Goal: Task Accomplishment & Management: Manage account settings

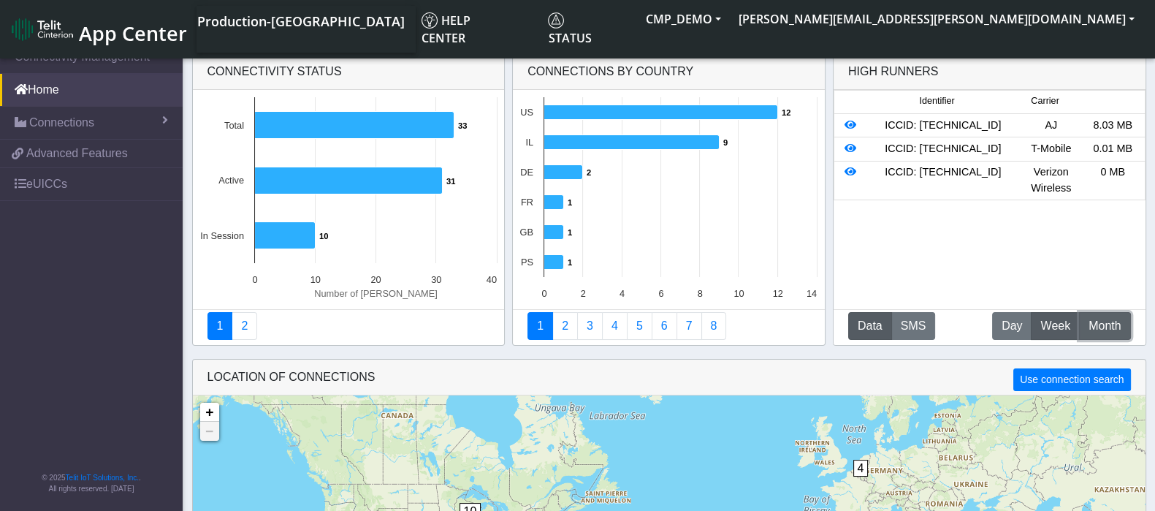
click at [1104, 329] on span "Month" at bounding box center [1105, 326] width 32 height 18
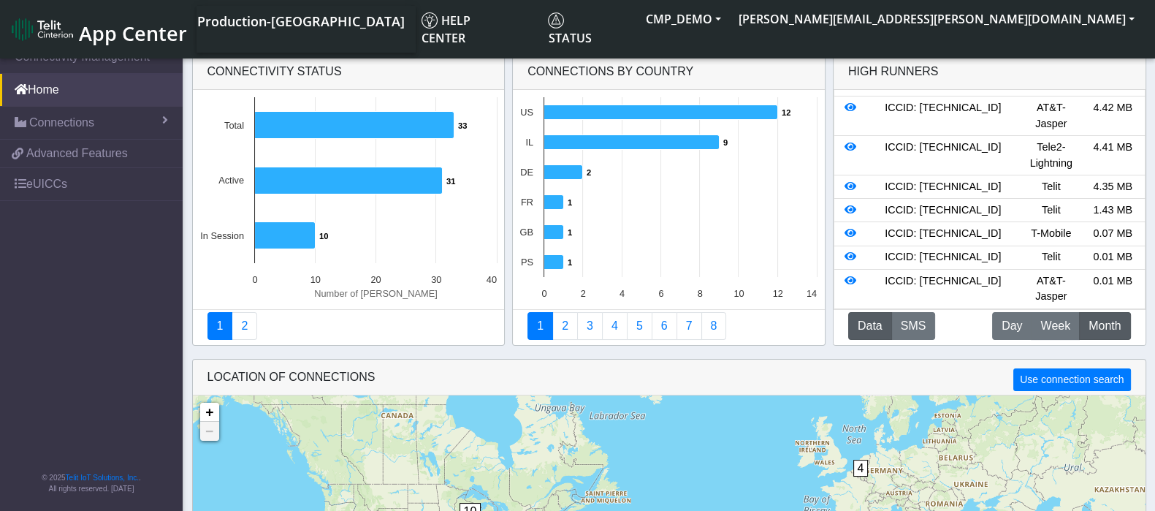
scroll to position [91, 0]
click at [850, 181] on icon at bounding box center [851, 186] width 12 height 10
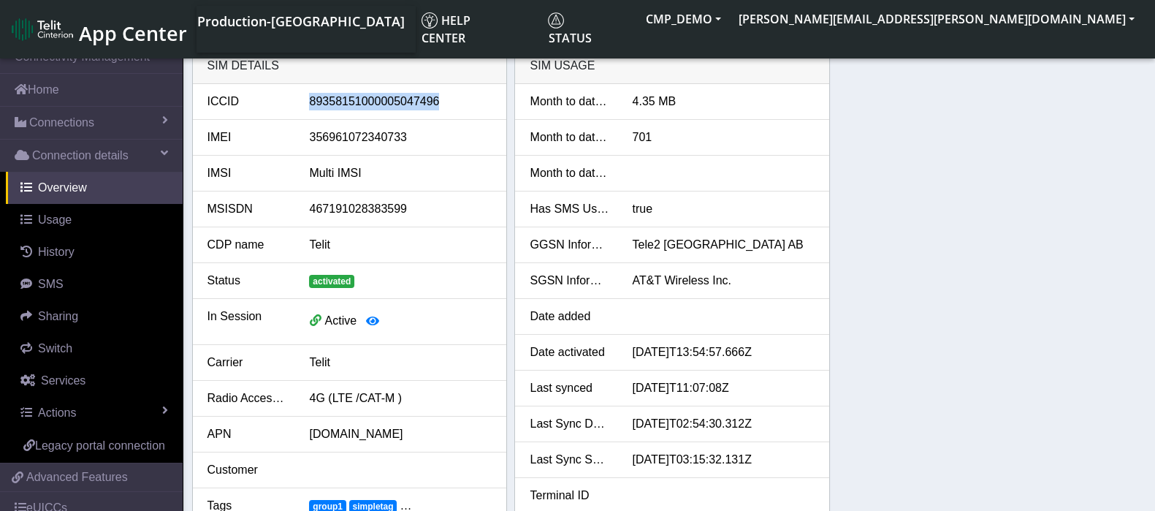
drag, startPoint x: 305, startPoint y: 101, endPoint x: 452, endPoint y: 98, distance: 146.2
click at [452, 98] on div "89358151000005047496" at bounding box center [400, 102] width 205 height 18
drag, startPoint x: 417, startPoint y: 206, endPoint x: 298, endPoint y: 202, distance: 119.2
click at [298, 202] on div "467191028383599" at bounding box center [400, 209] width 205 height 18
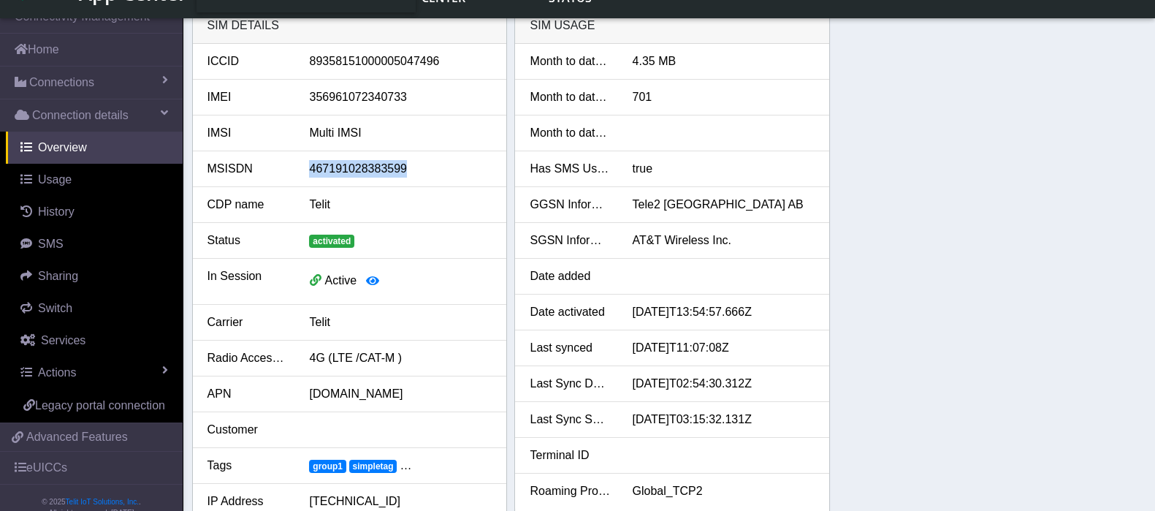
scroll to position [91, 0]
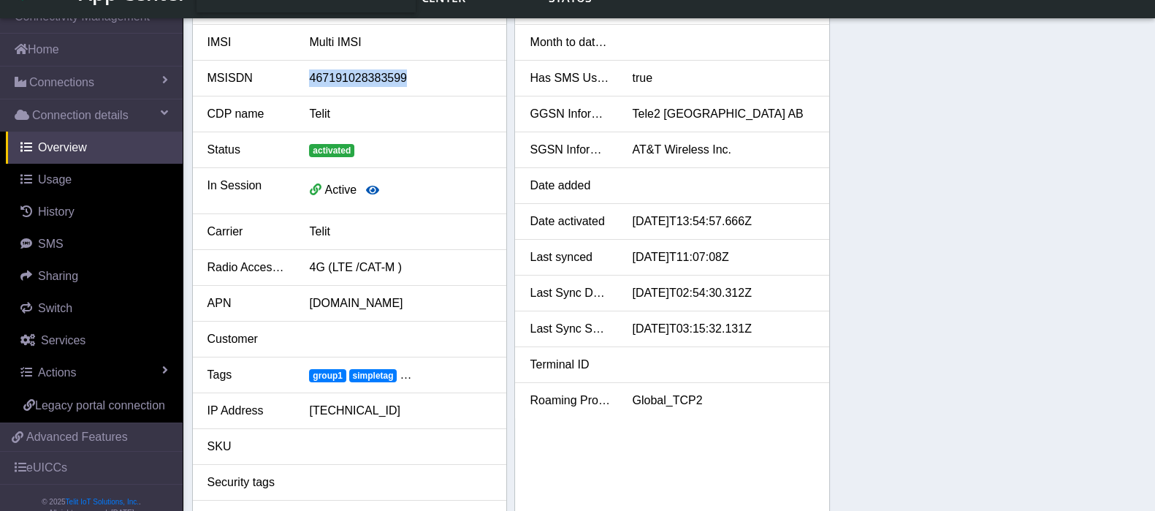
click at [370, 187] on icon "button" at bounding box center [372, 190] width 13 height 12
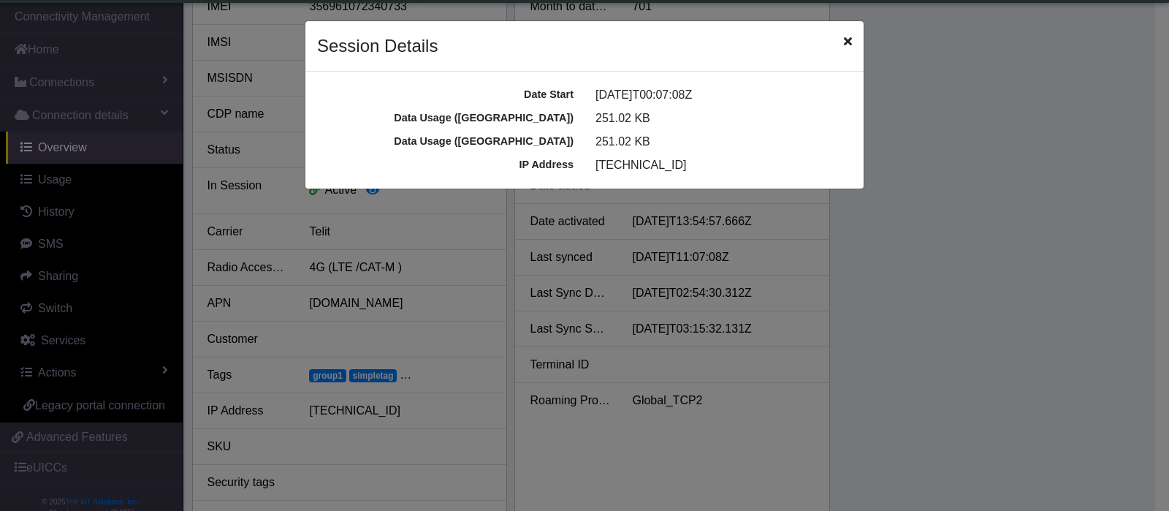
click at [849, 42] on icon "Close" at bounding box center [848, 41] width 8 height 12
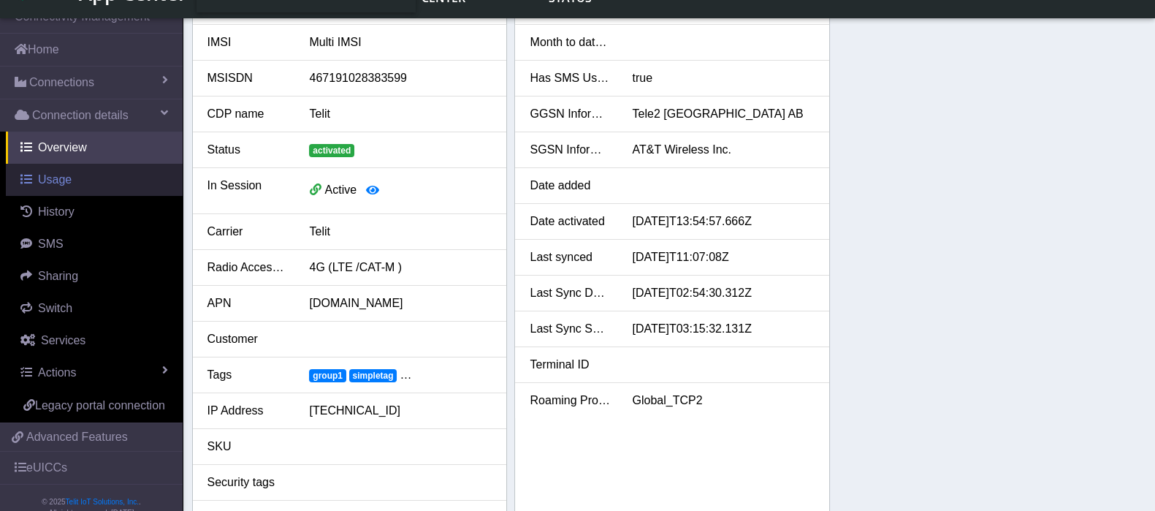
click at [60, 178] on span "Usage" at bounding box center [55, 179] width 34 height 12
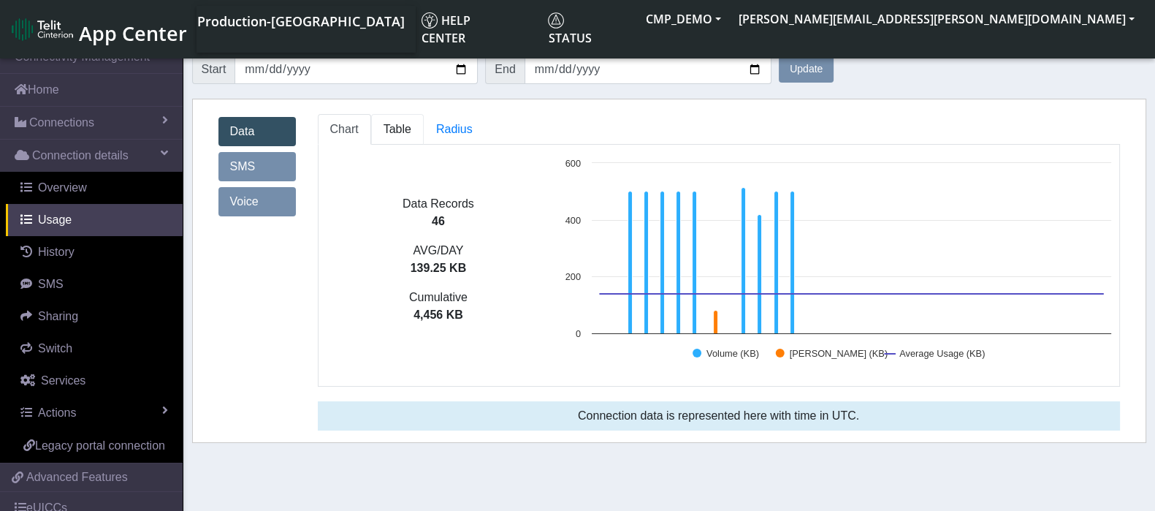
click at [414, 128] on link "Table" at bounding box center [397, 129] width 53 height 31
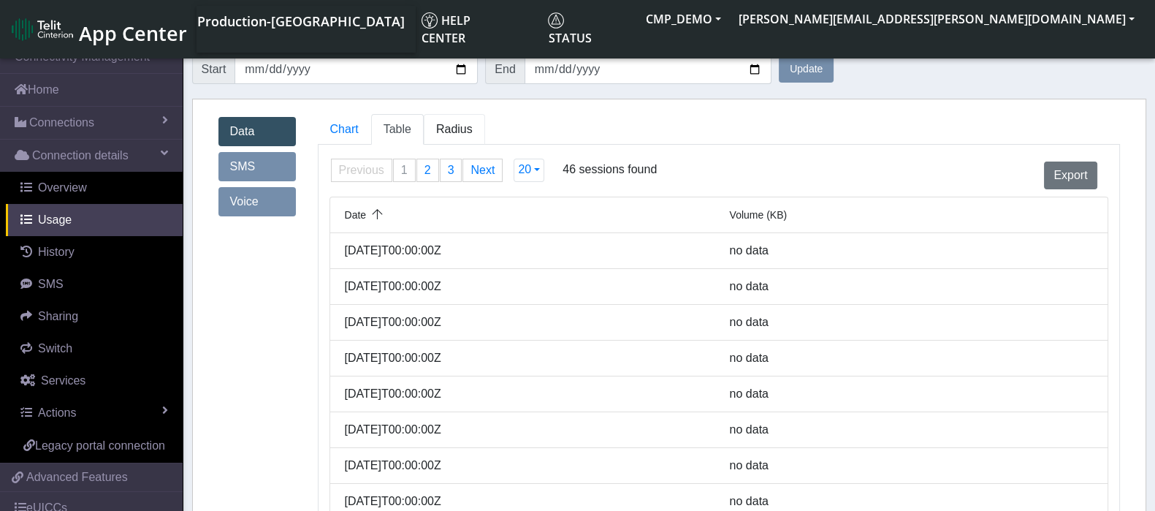
click at [451, 134] on span "Radius" at bounding box center [454, 129] width 37 height 12
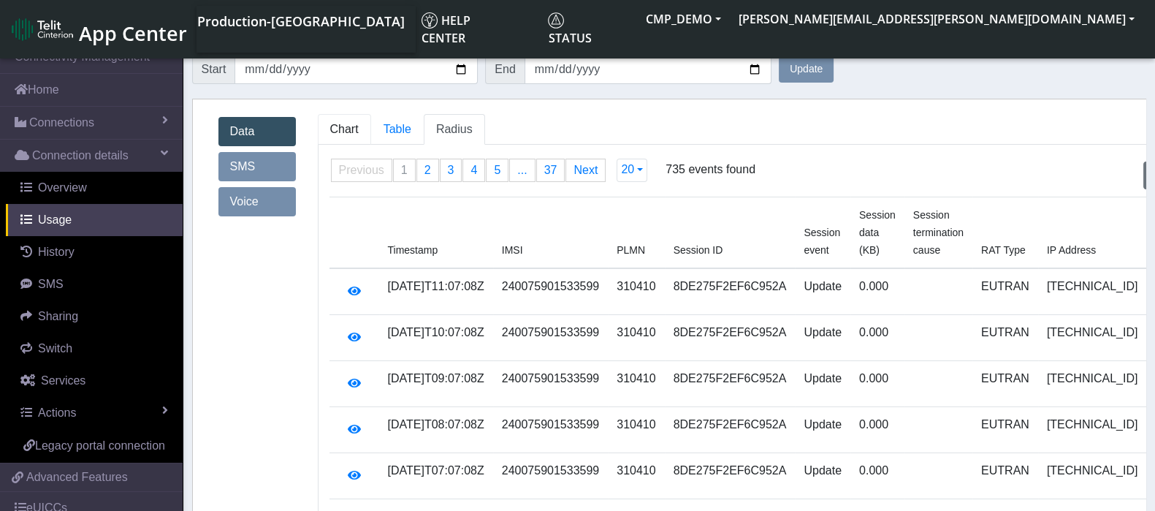
click at [351, 123] on span "Chart" at bounding box center [344, 129] width 28 height 12
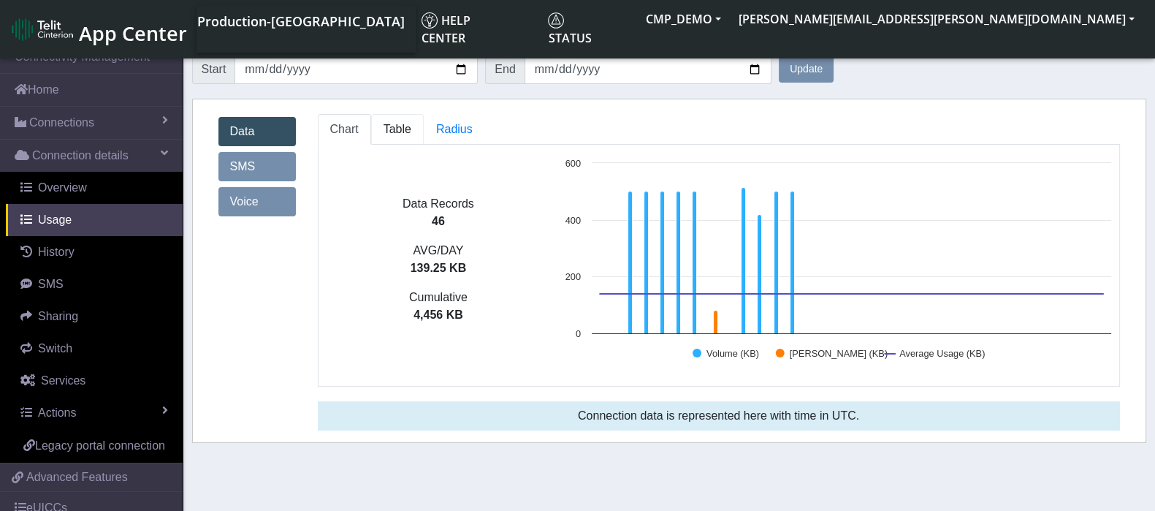
click at [400, 126] on span "Table" at bounding box center [398, 129] width 28 height 12
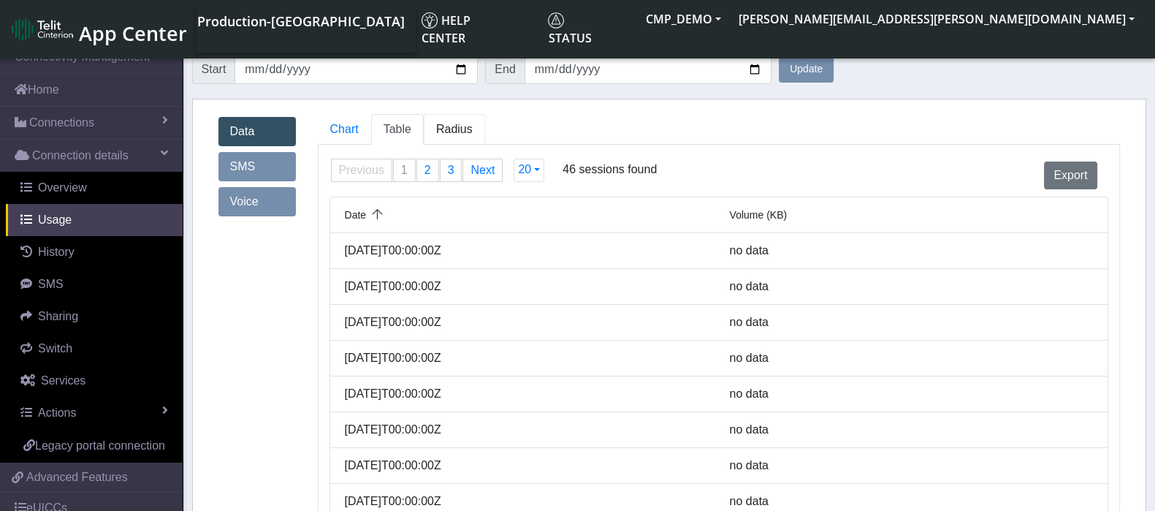
click at [463, 119] on link "Radius" at bounding box center [454, 129] width 61 height 31
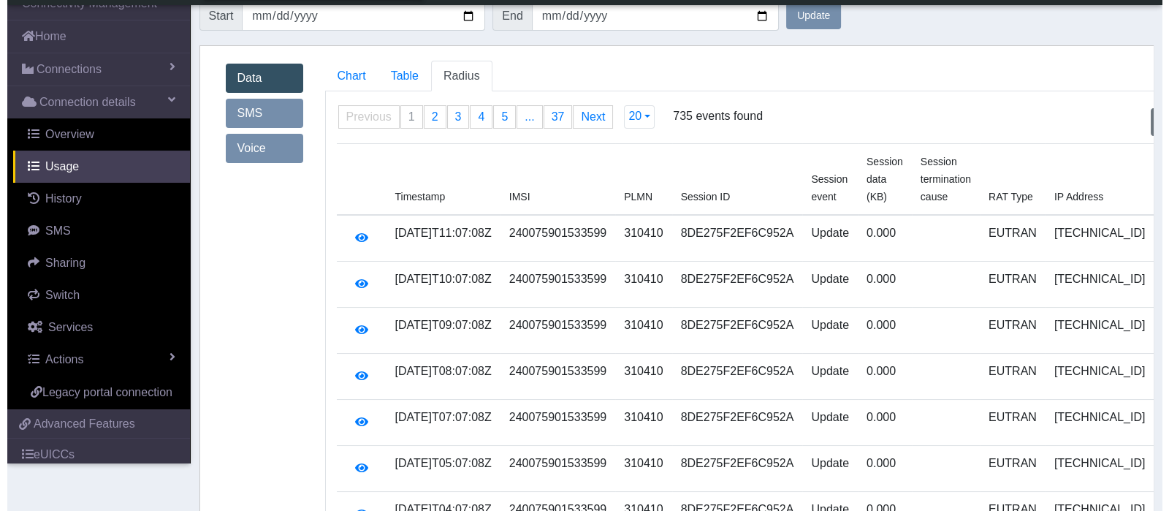
scroll to position [91, 0]
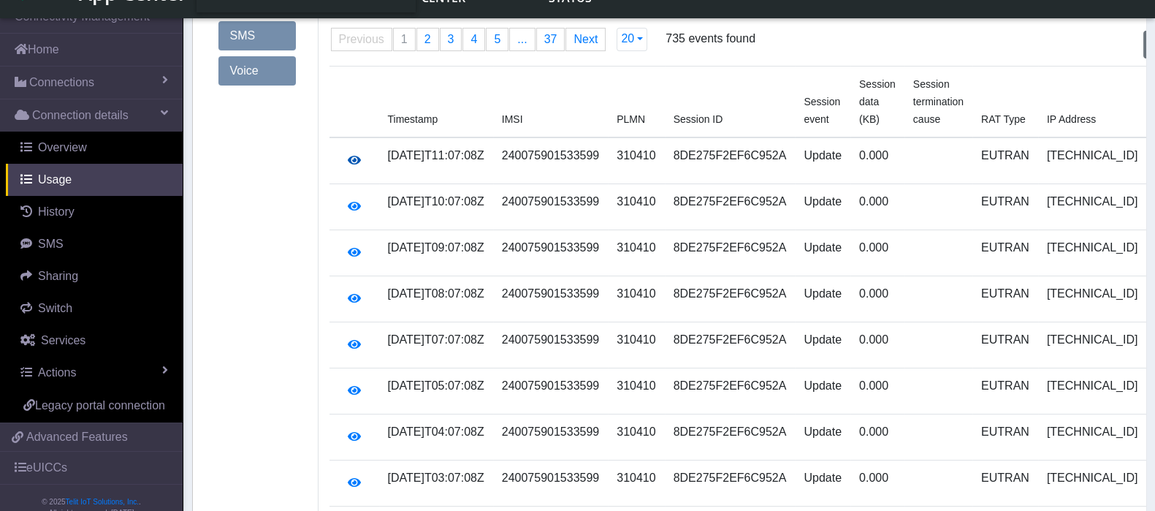
click at [348, 159] on icon "button" at bounding box center [354, 160] width 13 height 12
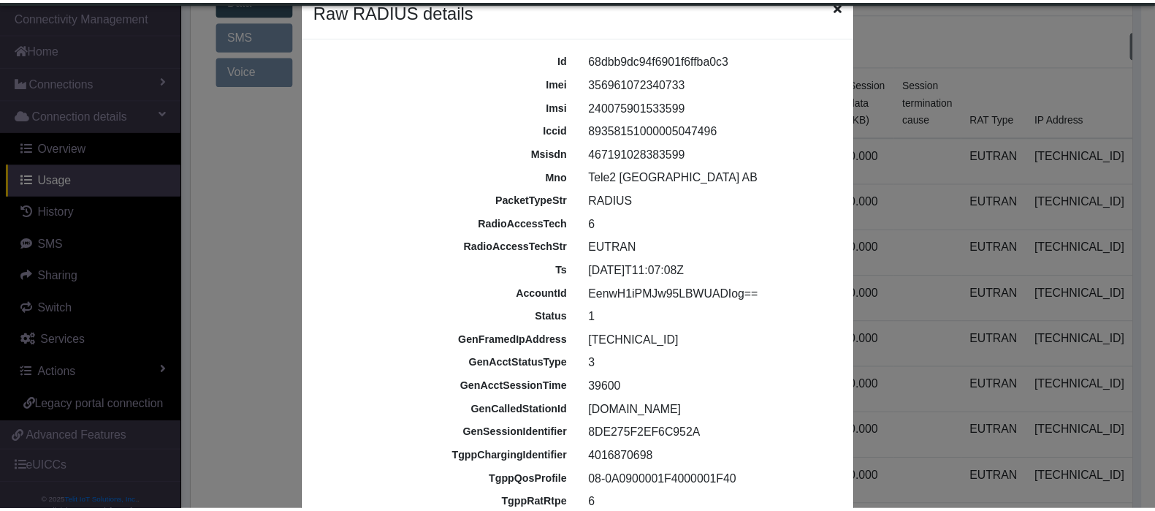
scroll to position [0, 0]
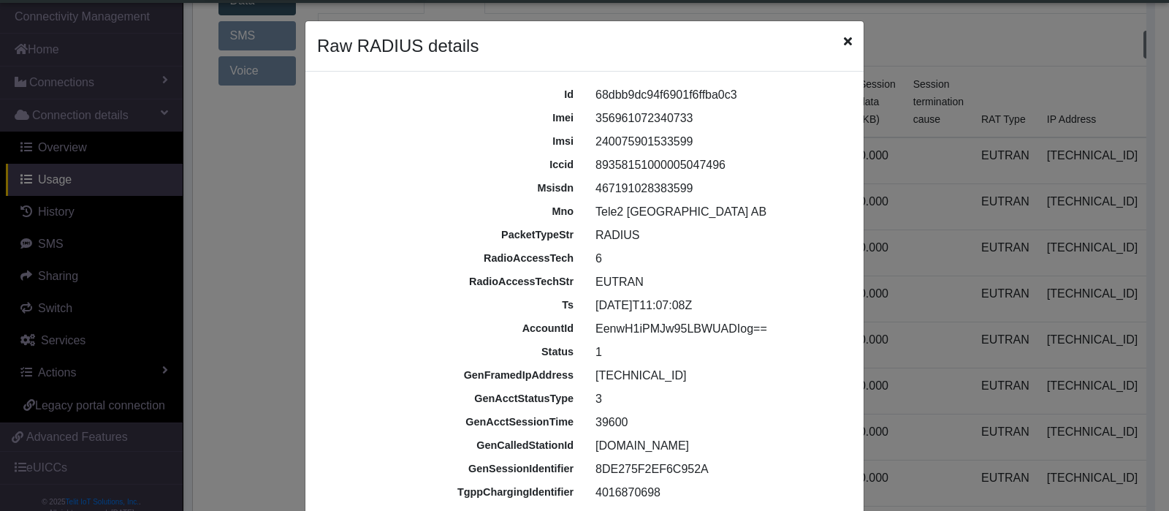
click at [834, 39] on div "Raw RADIUS details" at bounding box center [584, 46] width 558 height 50
click at [844, 45] on icon "Close" at bounding box center [848, 41] width 8 height 12
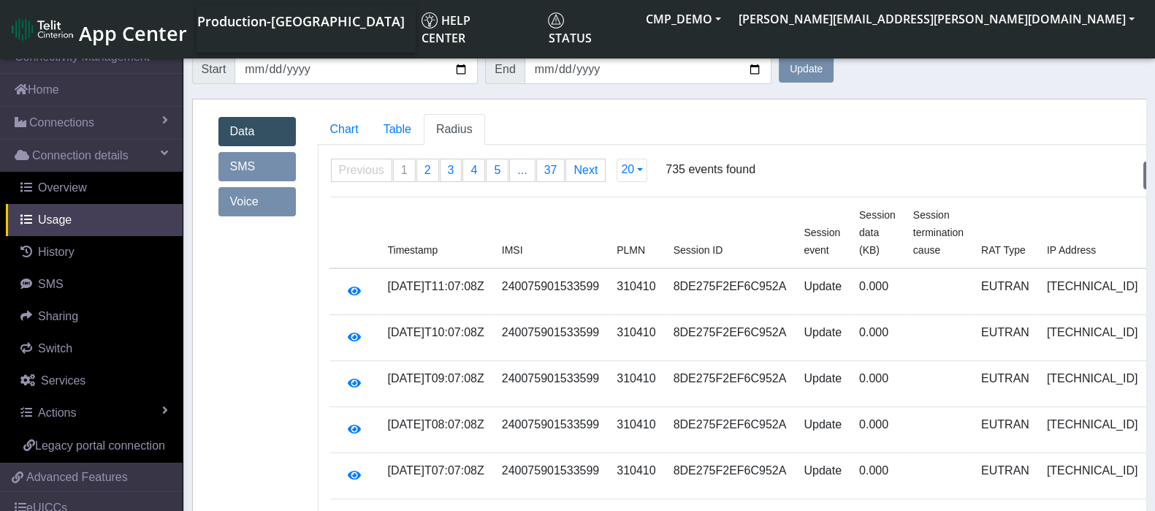
click at [236, 170] on link "SMS" at bounding box center [256, 166] width 77 height 29
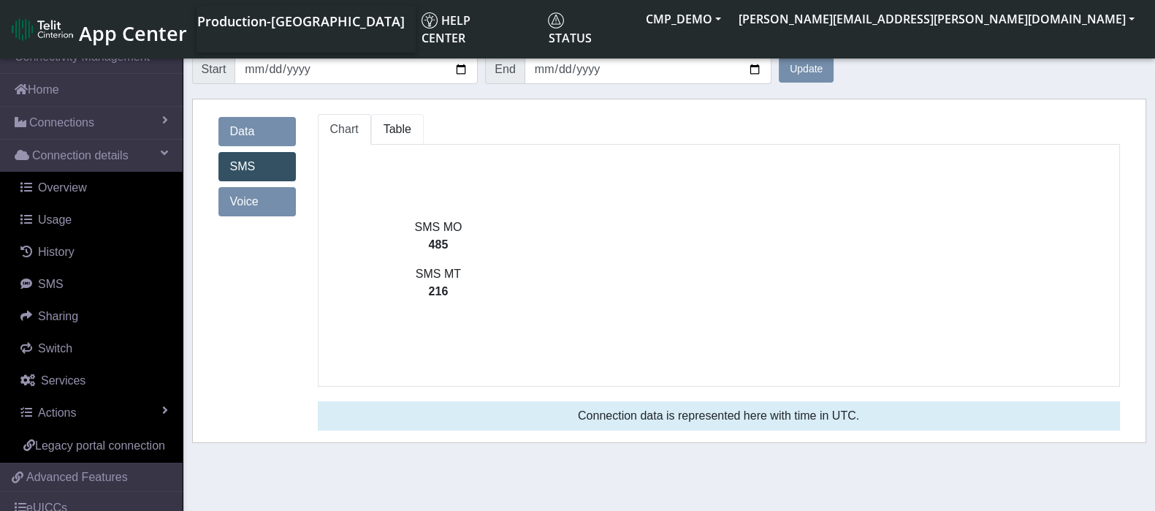
click at [400, 120] on link "Table" at bounding box center [397, 129] width 53 height 31
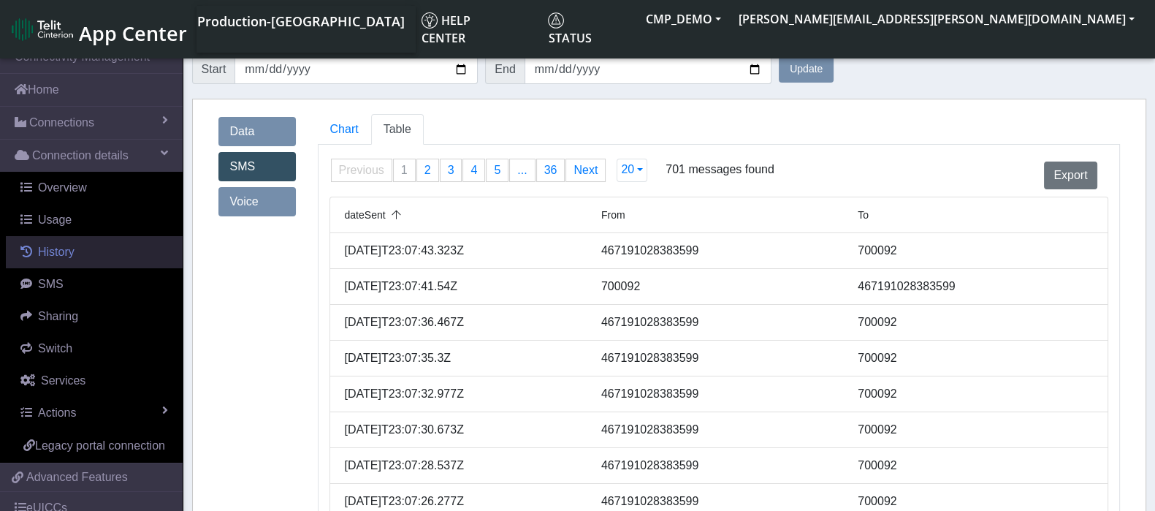
click at [50, 254] on span "History" at bounding box center [56, 252] width 37 height 12
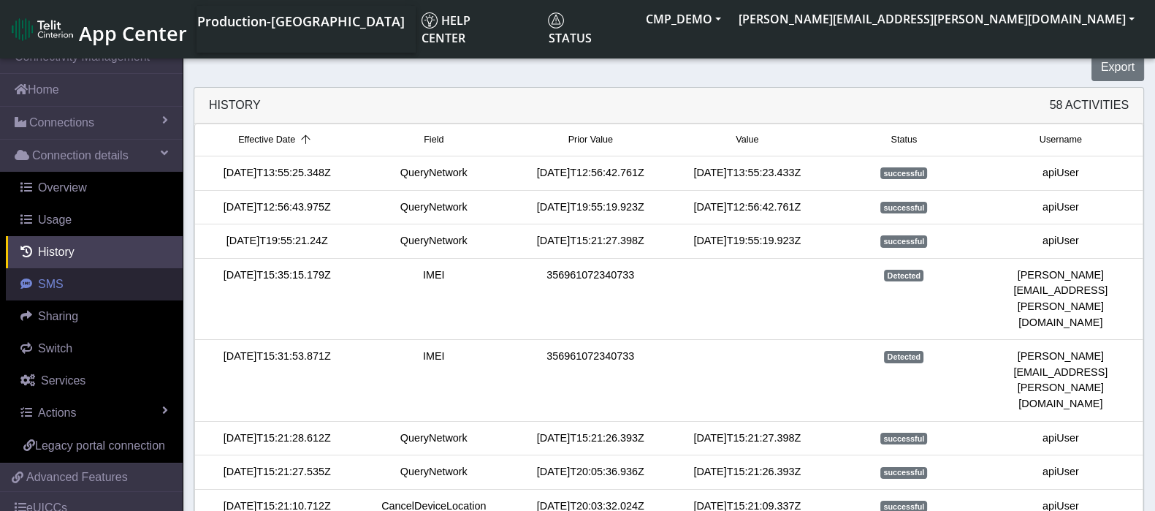
click at [54, 282] on span "SMS" at bounding box center [51, 284] width 26 height 12
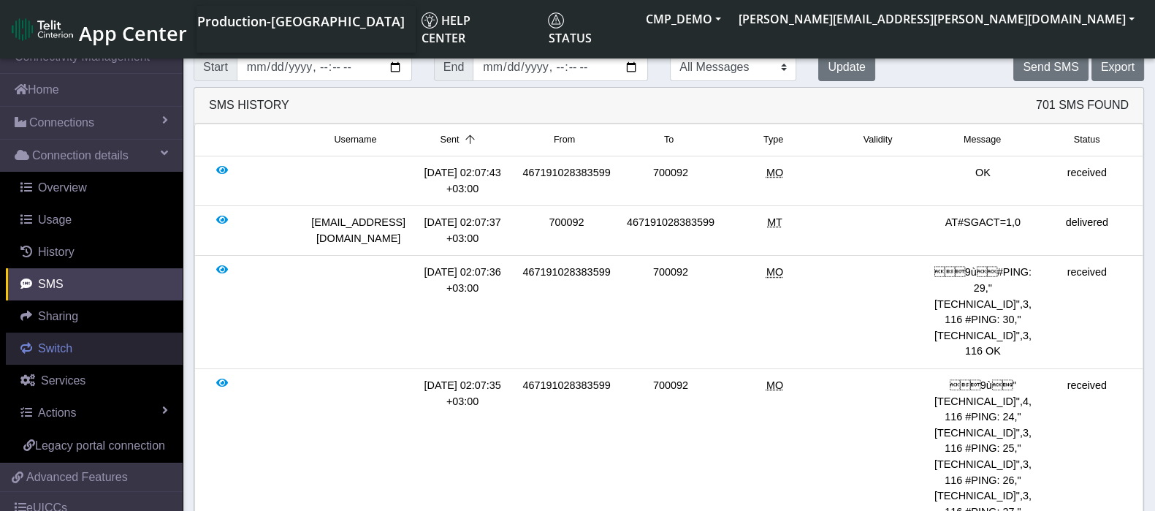
click at [79, 341] on link "Switch" at bounding box center [94, 348] width 177 height 32
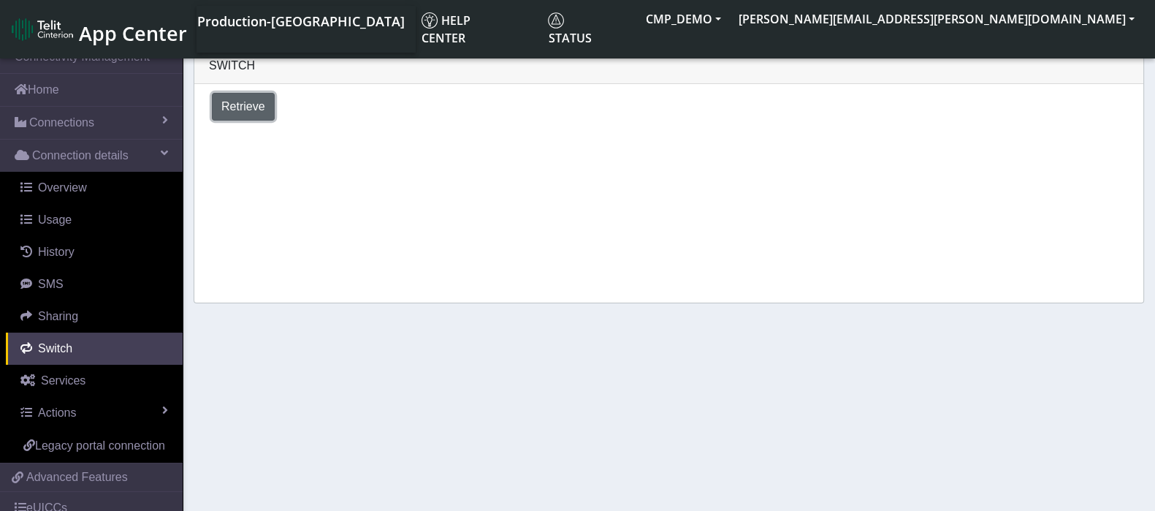
click at [243, 115] on button "Retrieve" at bounding box center [243, 107] width 63 height 28
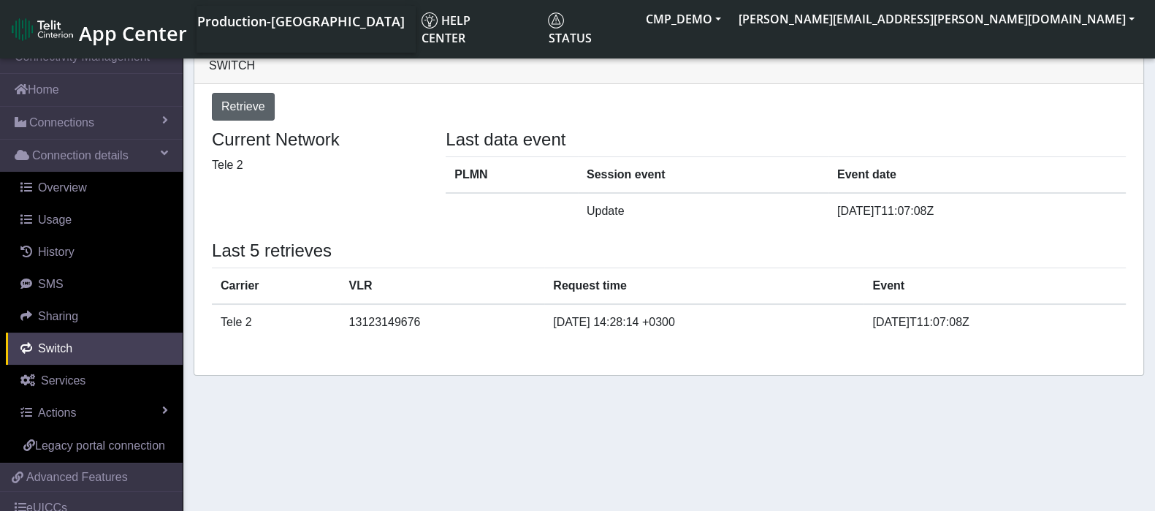
select select "[GEOGRAPHIC_DATA]"
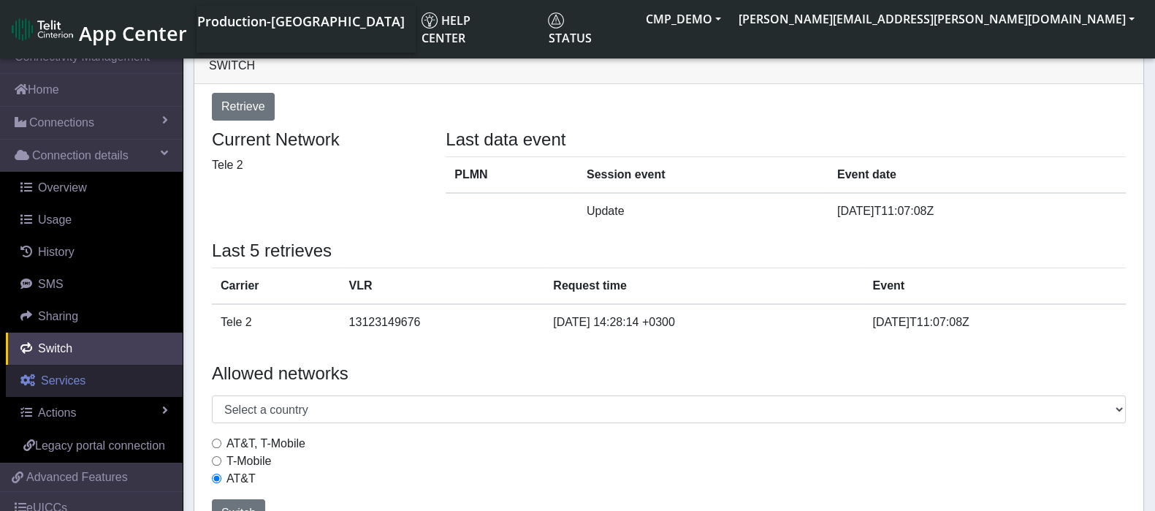
scroll to position [80, 0]
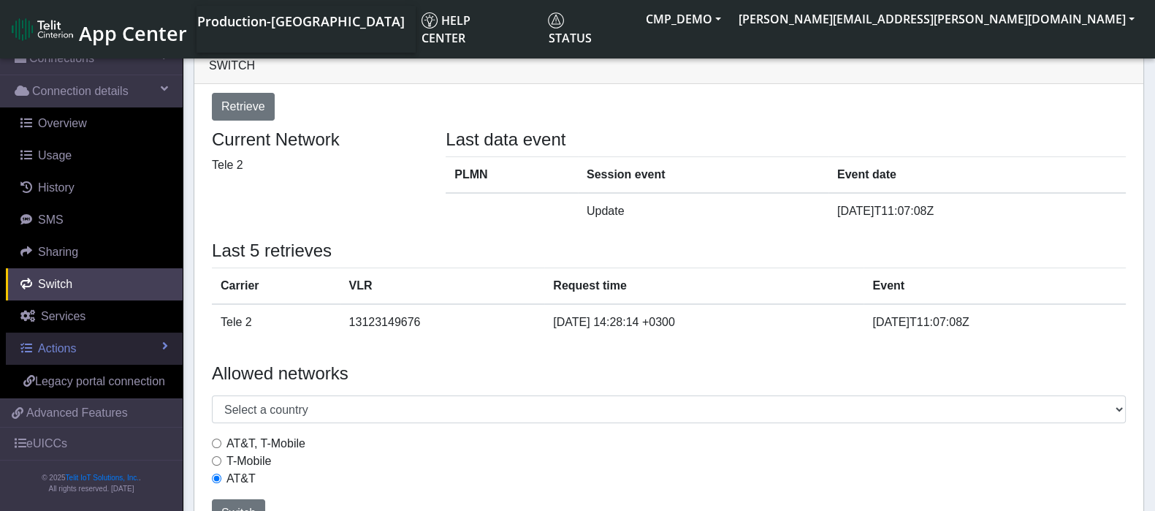
click at [50, 342] on span "Actions" at bounding box center [57, 348] width 38 height 12
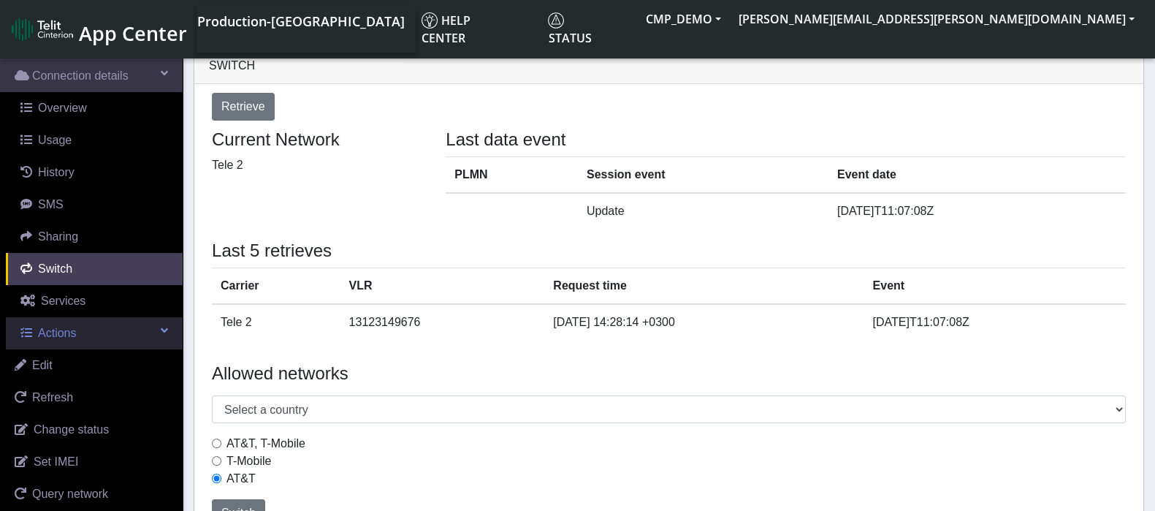
scroll to position [171, 0]
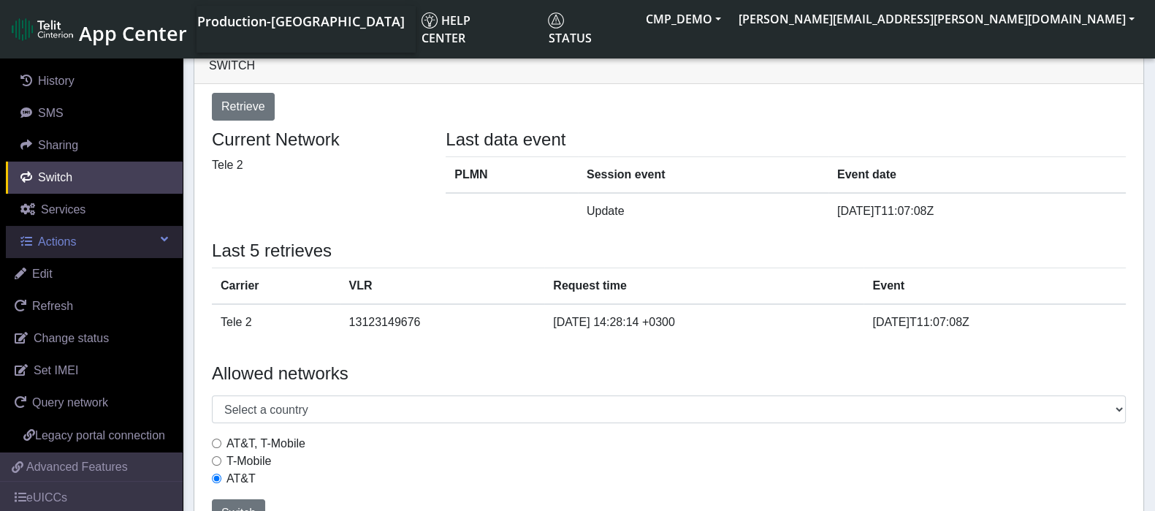
click at [85, 240] on link "Actions" at bounding box center [94, 242] width 177 height 32
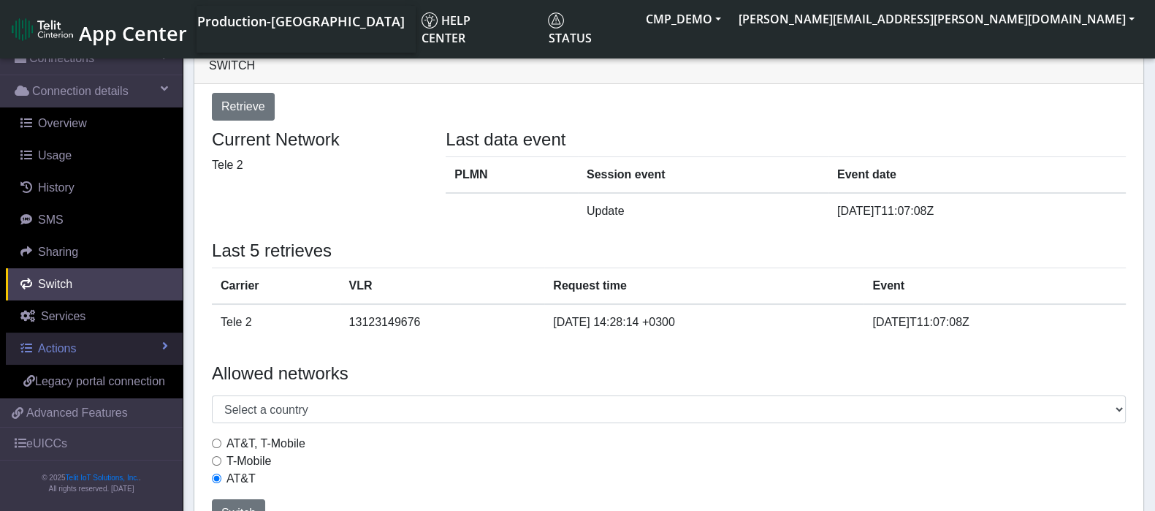
scroll to position [80, 0]
click at [75, 342] on span "Actions" at bounding box center [57, 348] width 38 height 12
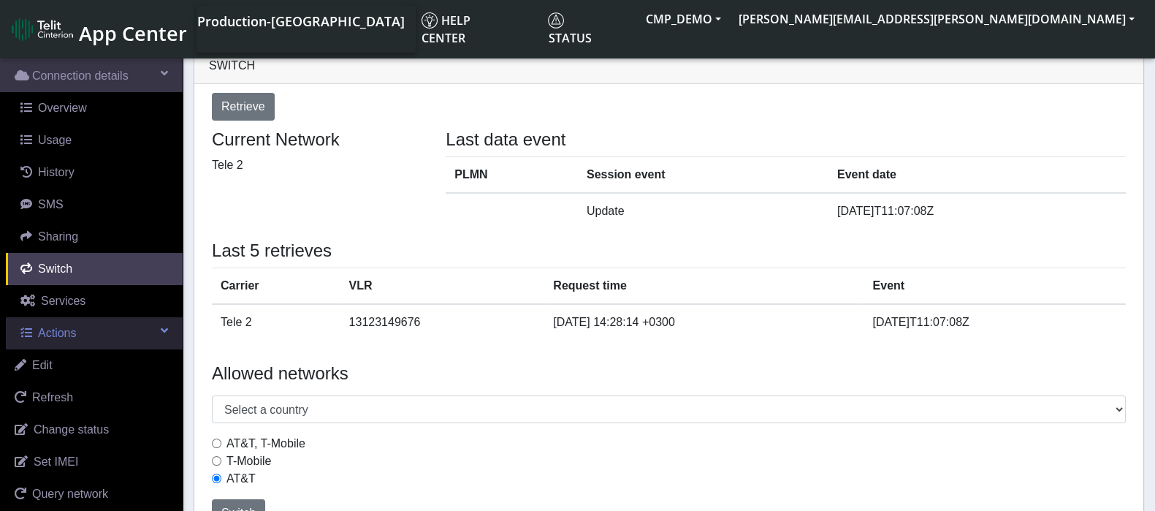
scroll to position [171, 0]
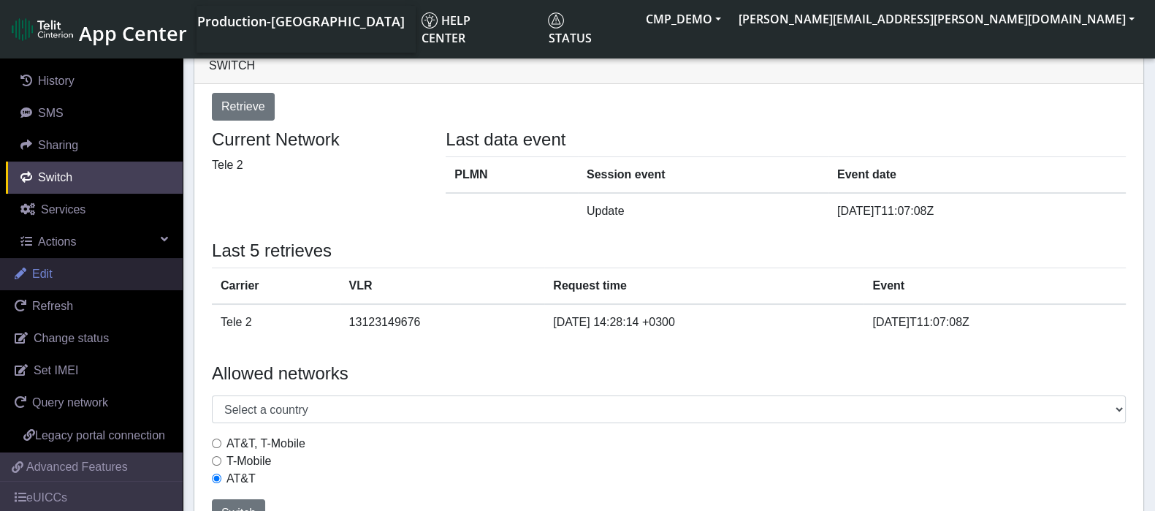
click at [66, 277] on link "Edit" at bounding box center [91, 274] width 183 height 32
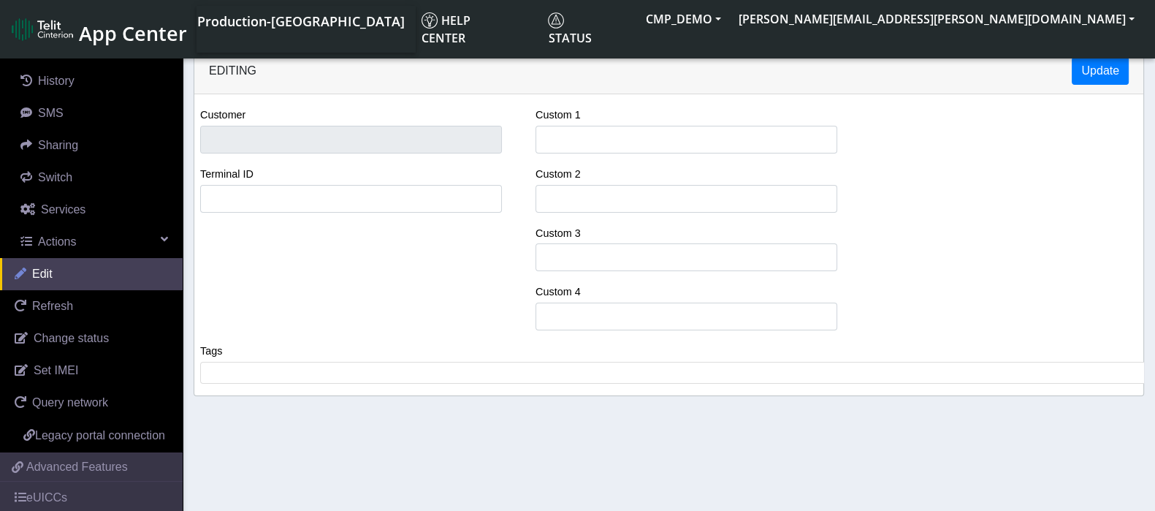
type input "training session -demo"
type input "ABC Customer"
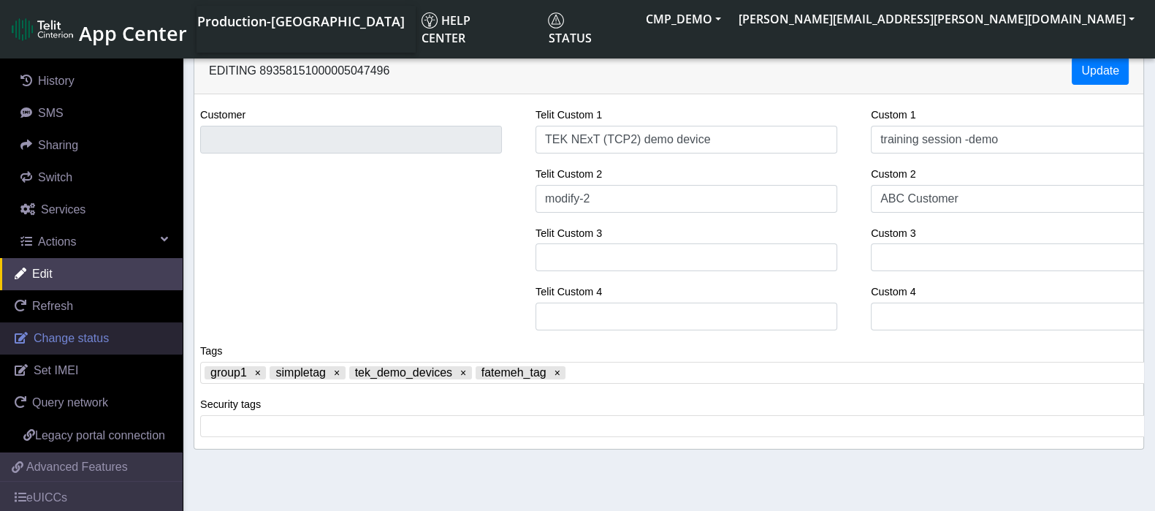
click at [49, 337] on span "Change status" at bounding box center [71, 338] width 75 height 12
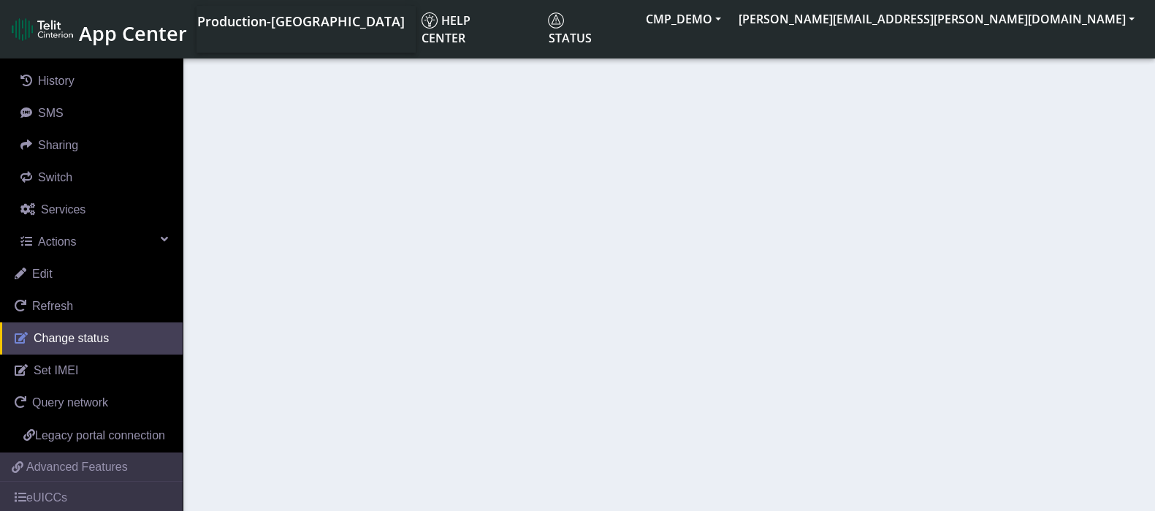
select select "activated"
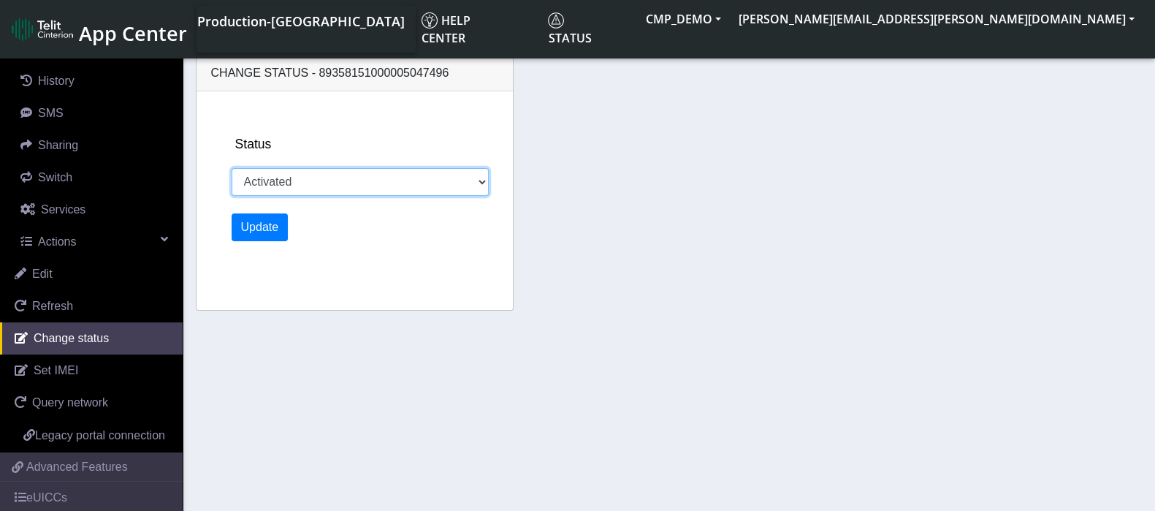
click at [380, 189] on select "Activated Deactivated" at bounding box center [360, 182] width 257 height 28
click at [370, 181] on select "Activated Deactivated" at bounding box center [360, 182] width 257 height 28
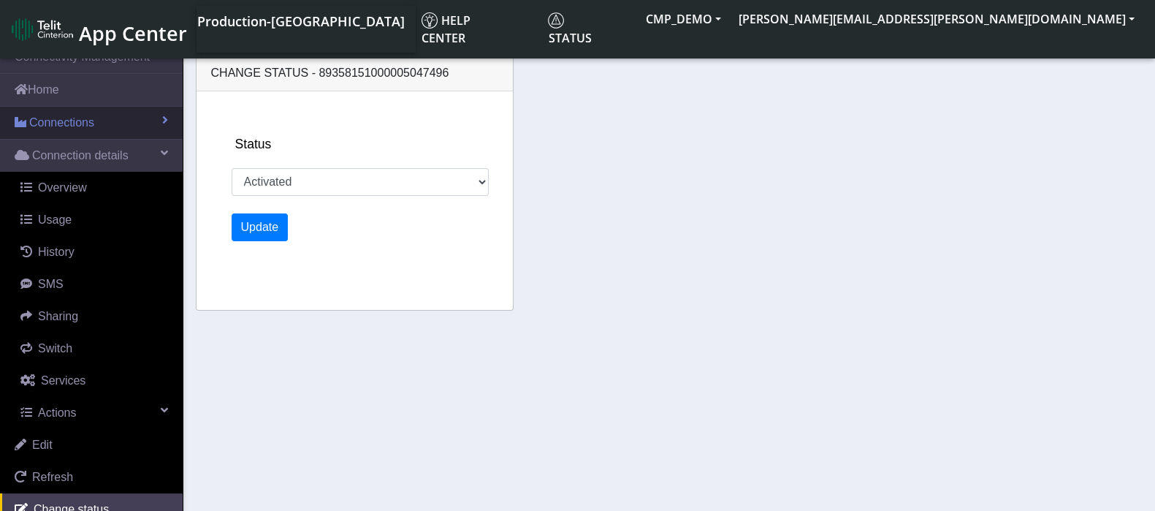
click at [65, 128] on span "Connections" at bounding box center [61, 123] width 65 height 18
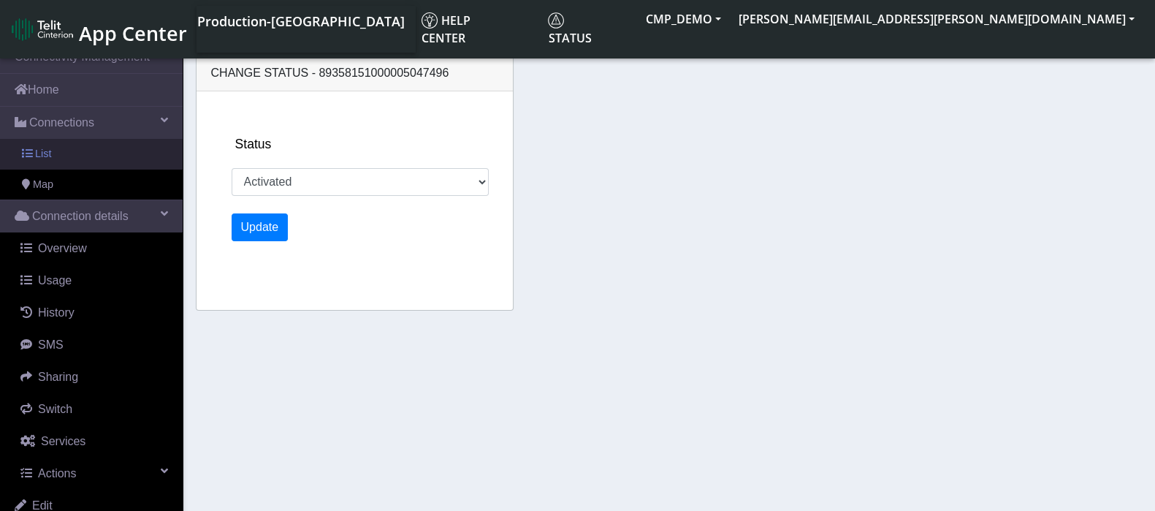
click at [45, 151] on span "List" at bounding box center [43, 154] width 16 height 16
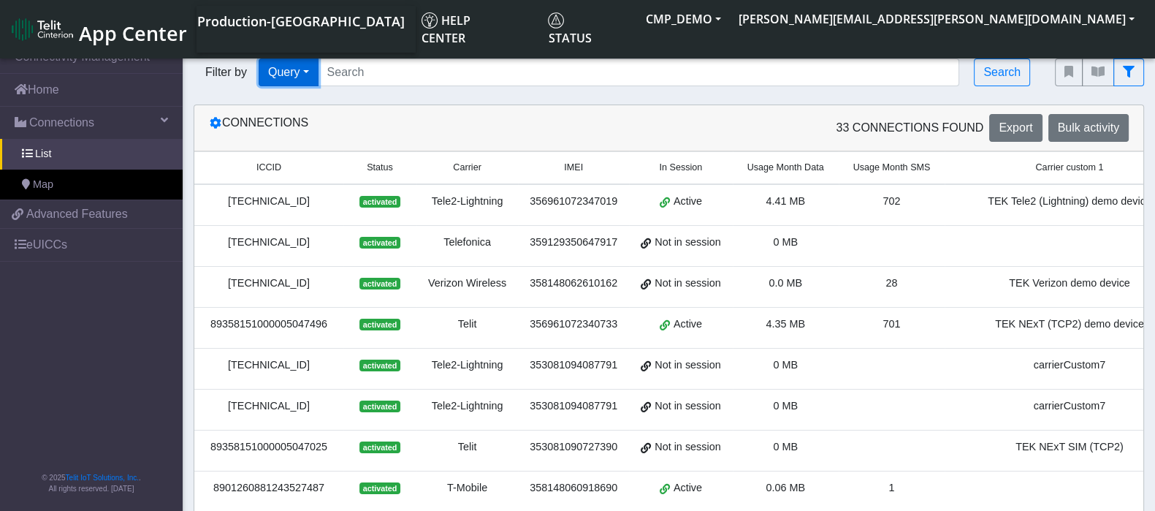
click at [306, 80] on button "Query" at bounding box center [289, 72] width 60 height 28
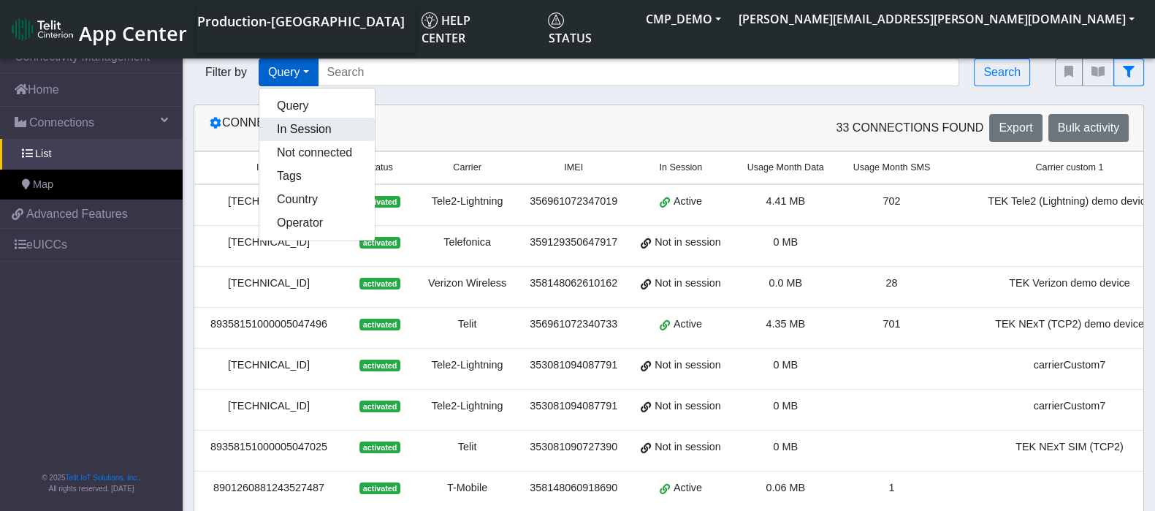
click at [305, 127] on button "In Session" at bounding box center [316, 129] width 115 height 23
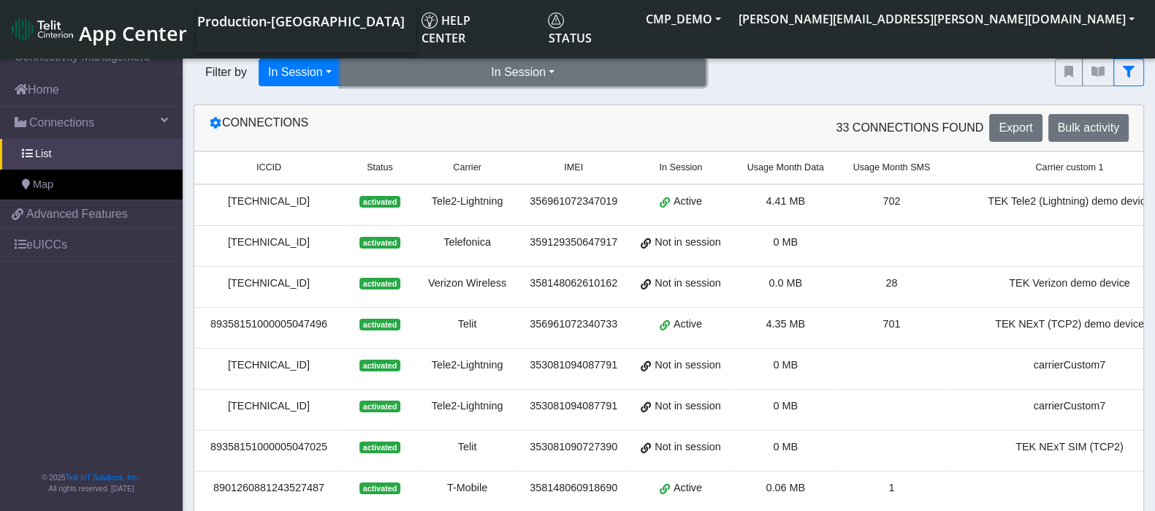
click at [599, 66] on button "In Session" at bounding box center [522, 72] width 365 height 28
click at [389, 109] on button "Yes (10)" at bounding box center [523, 105] width 364 height 23
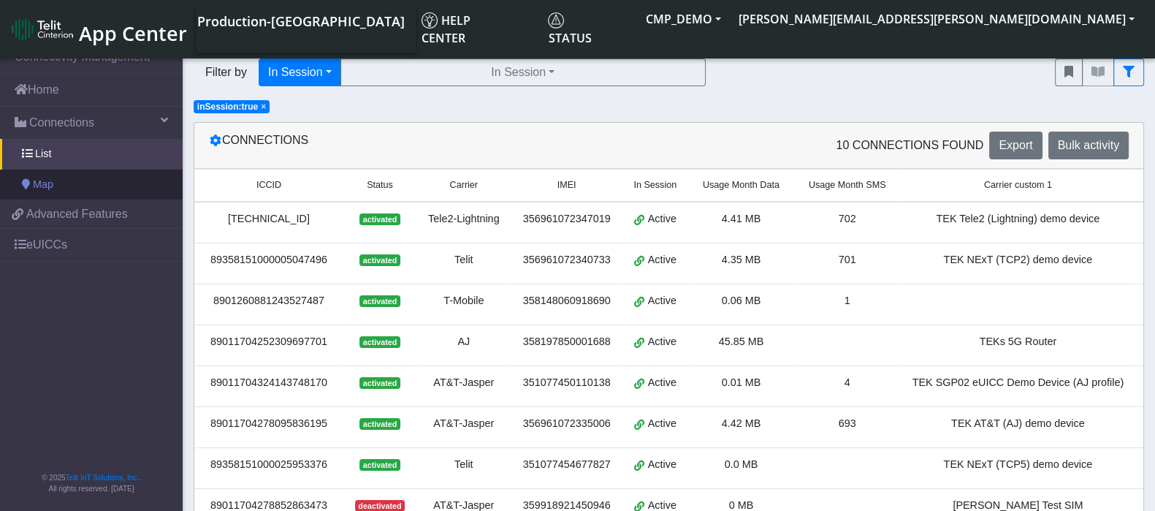
click at [55, 189] on link "Map" at bounding box center [91, 185] width 183 height 31
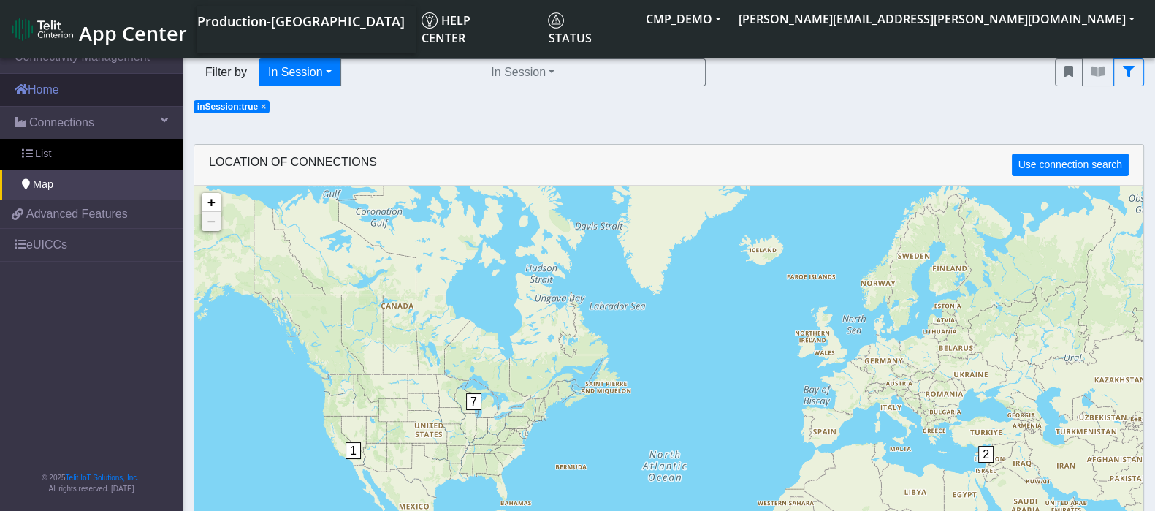
click at [58, 86] on link "Home" at bounding box center [91, 90] width 183 height 32
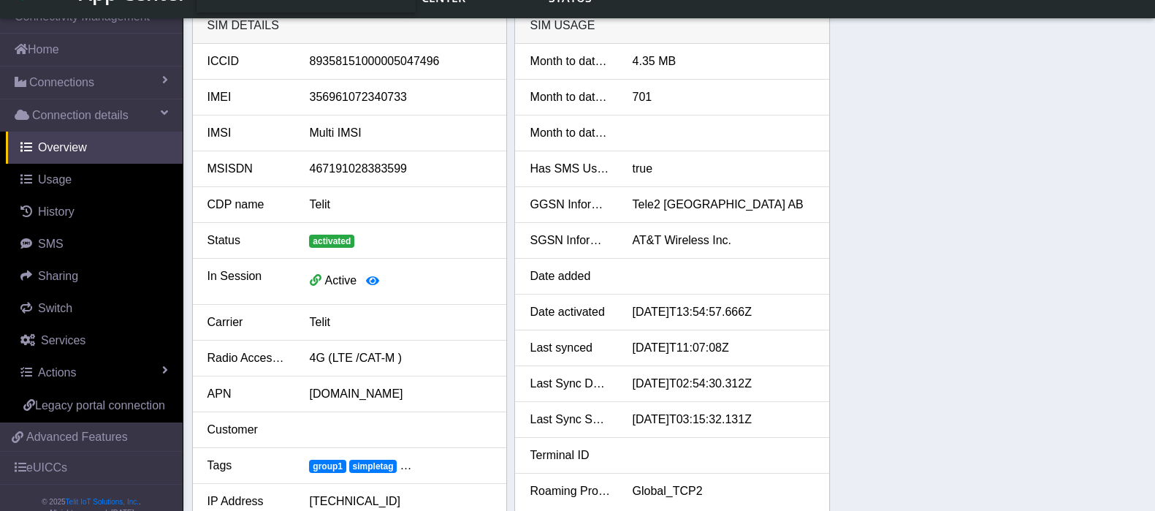
scroll to position [4, 0]
